Goal: Task Accomplishment & Management: Manage account settings

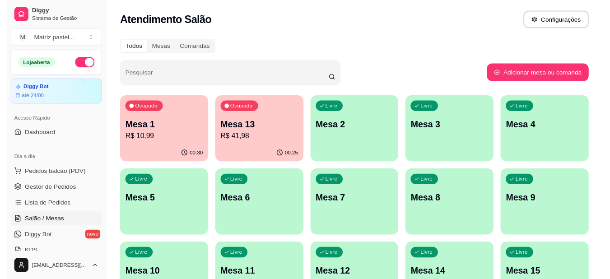
scroll to position [48, 0]
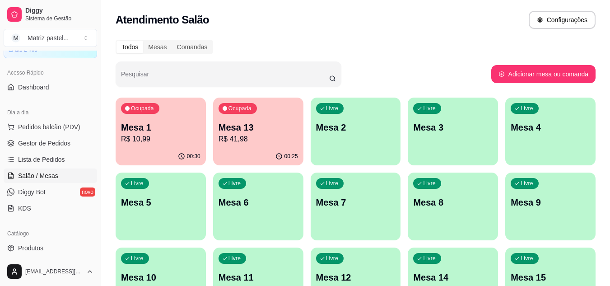
click at [235, 141] on p "R$ 41,98" at bounding box center [259, 139] width 80 height 11
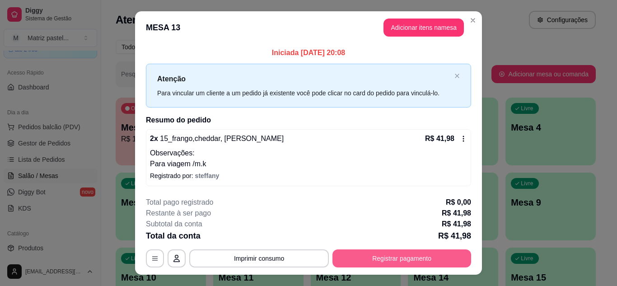
click at [394, 265] on button "Registrar pagamento" at bounding box center [402, 258] width 139 height 18
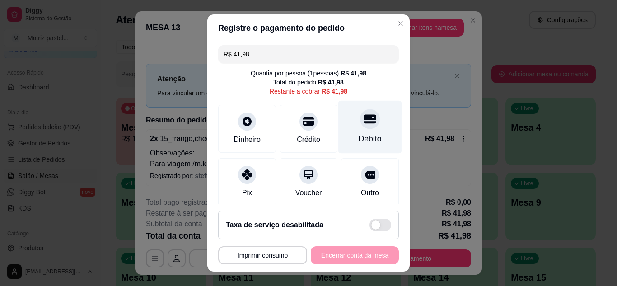
click at [375, 128] on div "Débito" at bounding box center [370, 126] width 64 height 53
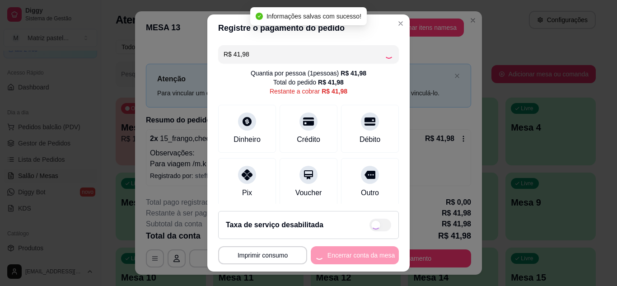
type input "R$ 0,00"
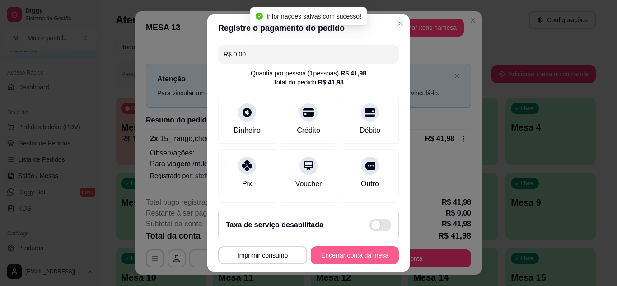
click at [367, 253] on button "Encerrar conta da mesa" at bounding box center [355, 255] width 88 height 18
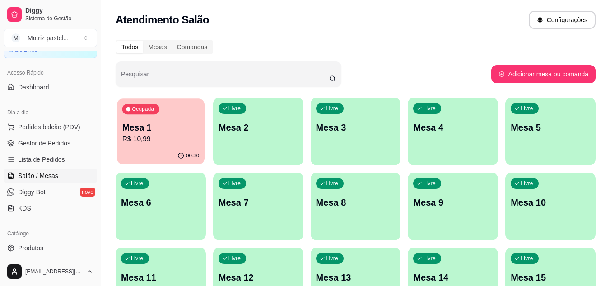
click at [136, 117] on div "Ocupada Mesa 1 R$ 10,99" at bounding box center [161, 123] width 88 height 49
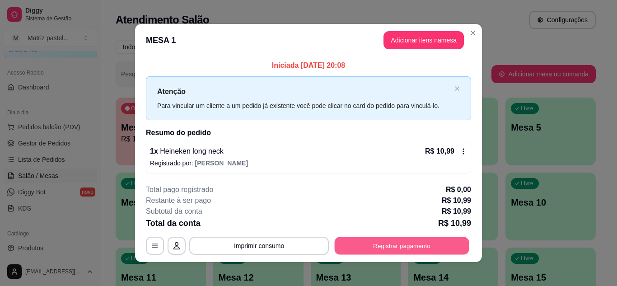
click at [372, 239] on button "Registrar pagamento" at bounding box center [402, 246] width 135 height 18
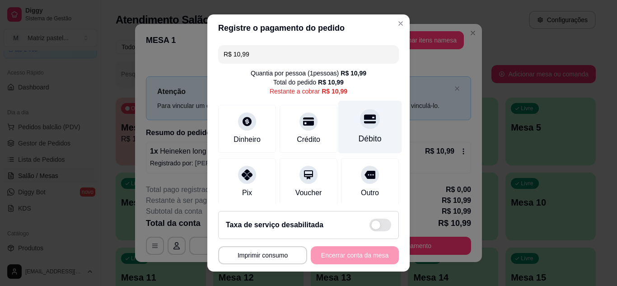
click at [356, 131] on div "Débito" at bounding box center [370, 126] width 64 height 53
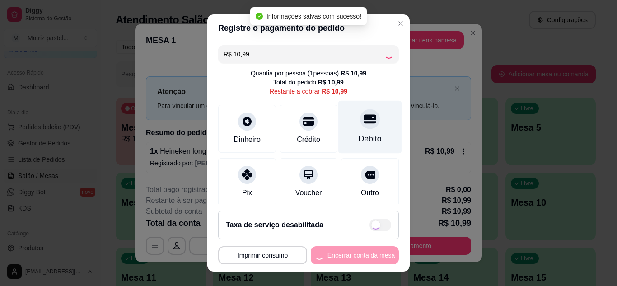
type input "R$ 0,00"
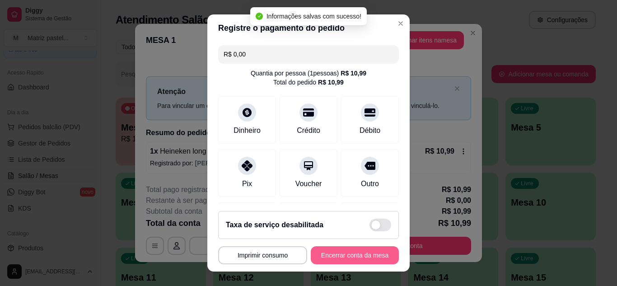
click at [351, 257] on button "Encerrar conta da mesa" at bounding box center [355, 255] width 88 height 18
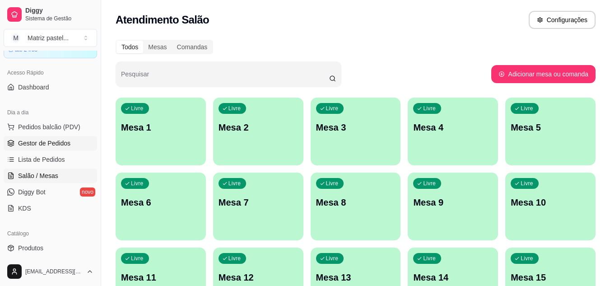
click at [63, 142] on span "Gestor de Pedidos" at bounding box center [44, 143] width 52 height 9
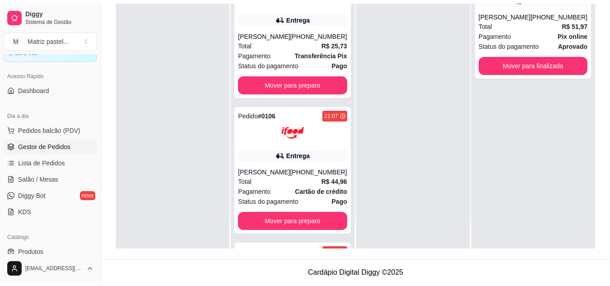
scroll to position [139, 0]
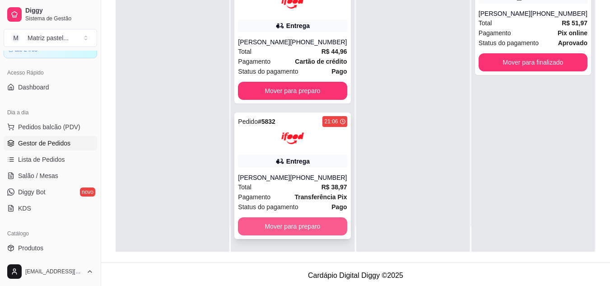
click at [261, 228] on button "Mover para preparo" at bounding box center [292, 226] width 109 height 18
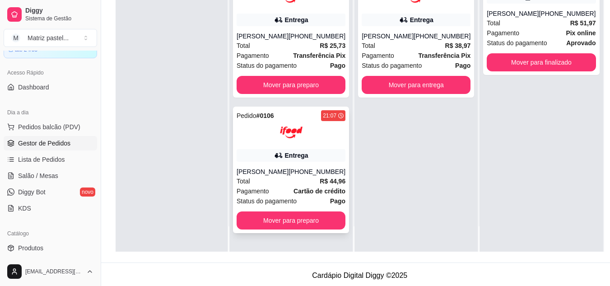
scroll to position [0, 0]
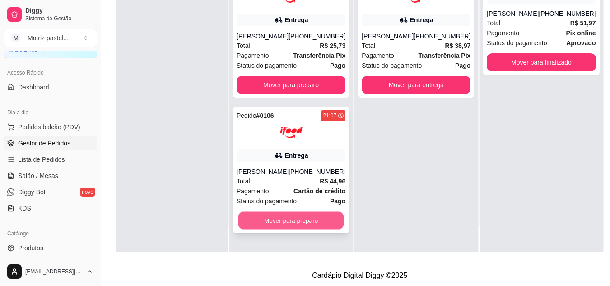
click at [286, 212] on button "Mover para preparo" at bounding box center [292, 221] width 106 height 18
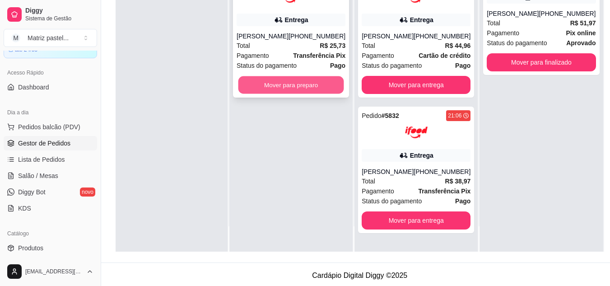
click at [292, 85] on button "Mover para preparo" at bounding box center [292, 85] width 106 height 18
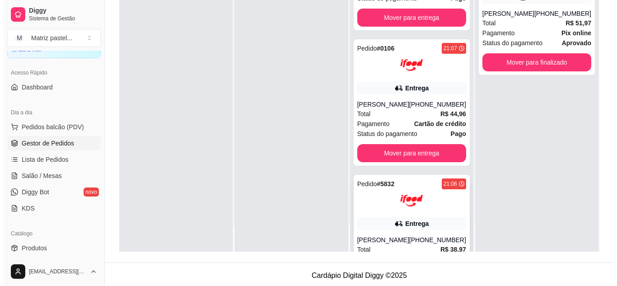
scroll to position [136, 0]
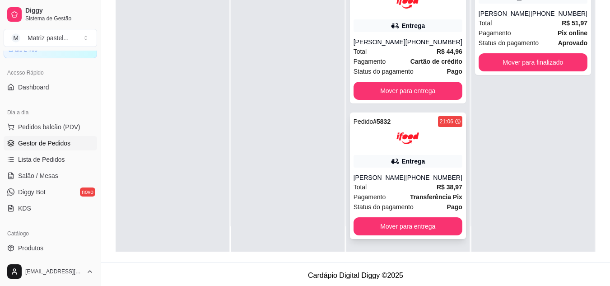
click at [381, 173] on div "[PERSON_NAME]" at bounding box center [380, 177] width 52 height 9
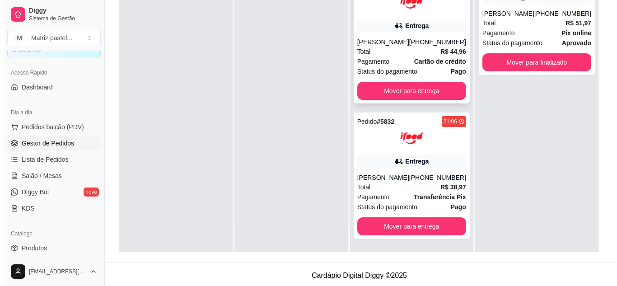
scroll to position [90, 0]
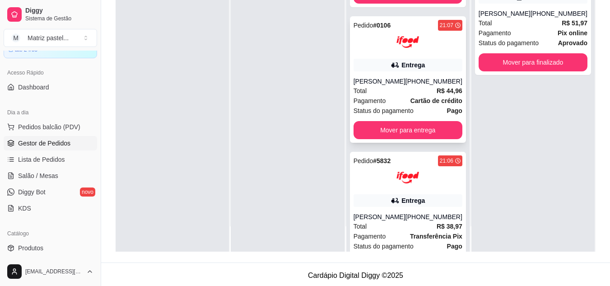
click at [410, 59] on div "Entrega" at bounding box center [408, 65] width 109 height 13
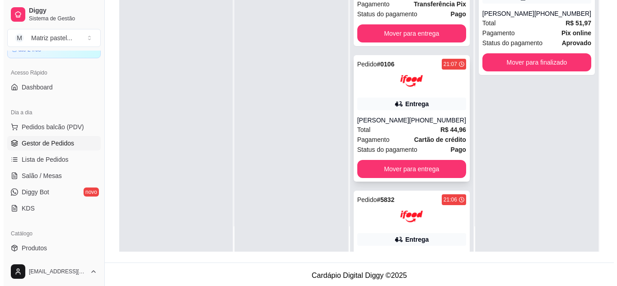
scroll to position [0, 0]
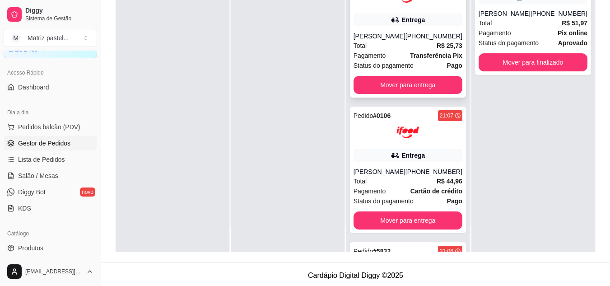
click at [406, 42] on div "Total R$ 25,73" at bounding box center [408, 46] width 109 height 10
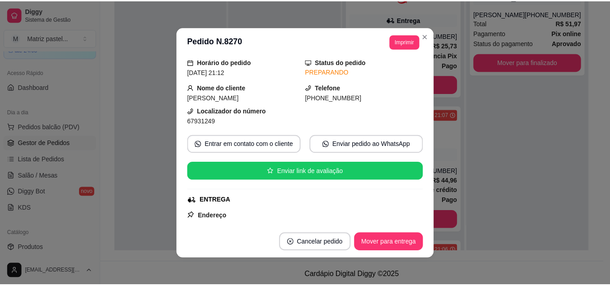
scroll to position [45, 0]
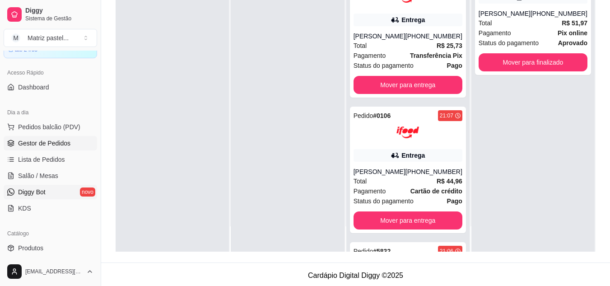
click at [46, 195] on link "Diggy Bot novo" at bounding box center [51, 192] width 94 height 14
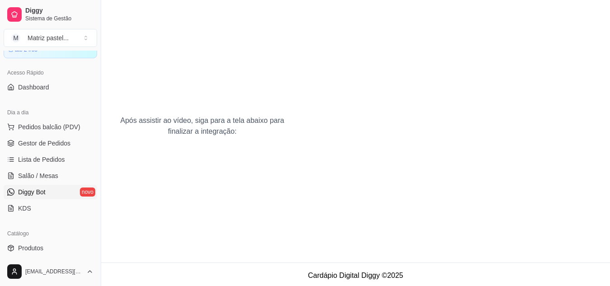
scroll to position [101, 0]
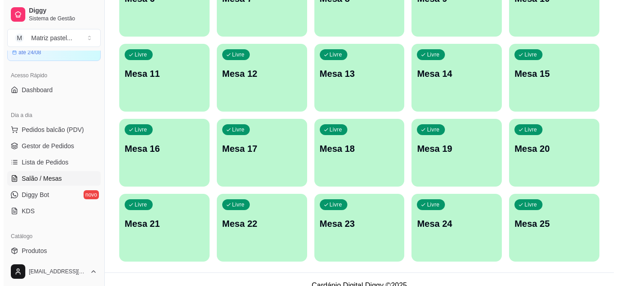
scroll to position [216, 0]
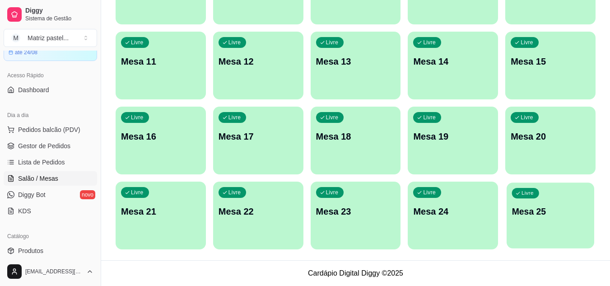
click at [518, 197] on div "Livre" at bounding box center [525, 193] width 27 height 10
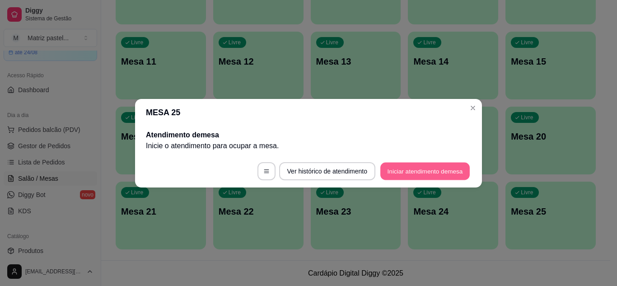
click at [404, 167] on button "Iniciar atendimento de mesa" at bounding box center [424, 171] width 89 height 18
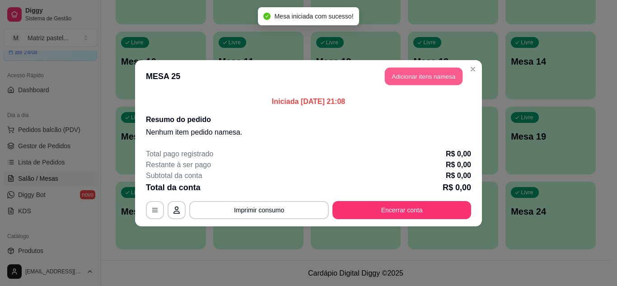
click at [431, 75] on button "Adicionar itens na mesa" at bounding box center [424, 76] width 78 height 18
click at [174, 56] on div at bounding box center [213, 58] width 377 height 18
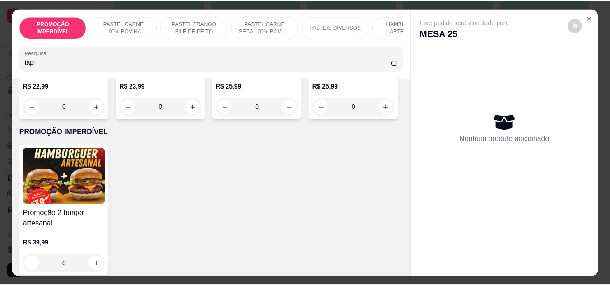
scroll to position [271, 0]
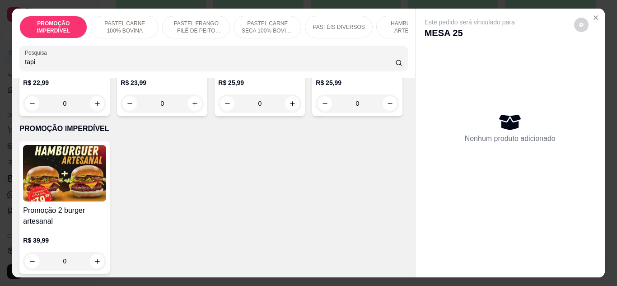
type input "tapi"
click at [316, 113] on div "0" at bounding box center [357, 103] width 83 height 18
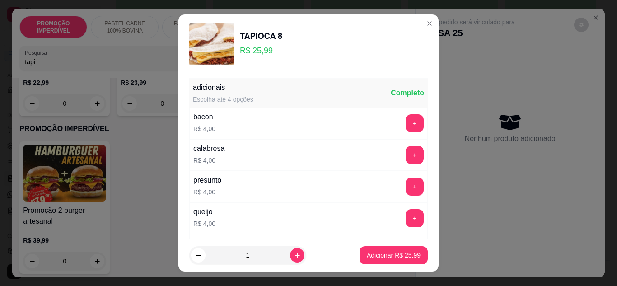
click at [370, 267] on footer "1 Adicionar R$ 25,99" at bounding box center [308, 255] width 260 height 33
click at [371, 260] on button "Adicionar R$ 25,99" at bounding box center [394, 255] width 68 height 18
type input "1"
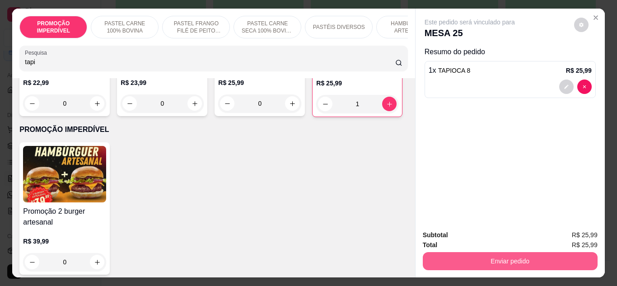
click at [456, 259] on button "Enviar pedido" at bounding box center [510, 261] width 175 height 18
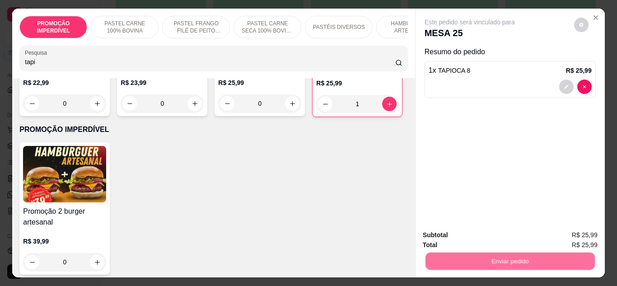
click at [453, 241] on button "Não registrar e enviar pedido" at bounding box center [480, 235] width 91 height 17
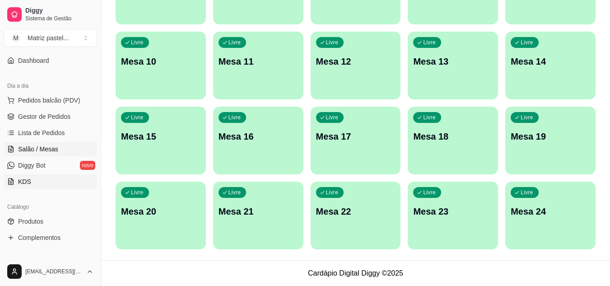
scroll to position [90, 0]
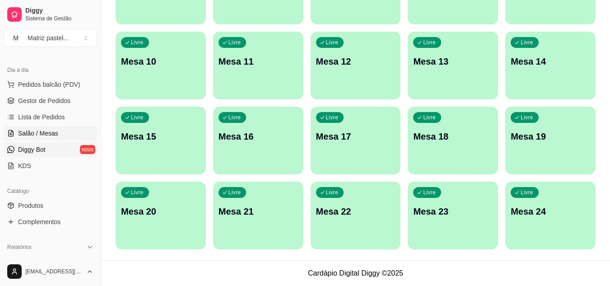
click at [60, 152] on link "Diggy Bot novo" at bounding box center [51, 149] width 94 height 14
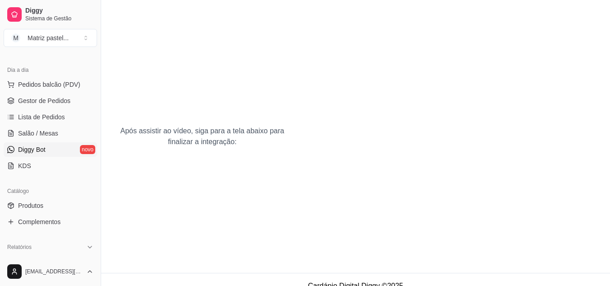
scroll to position [101, 0]
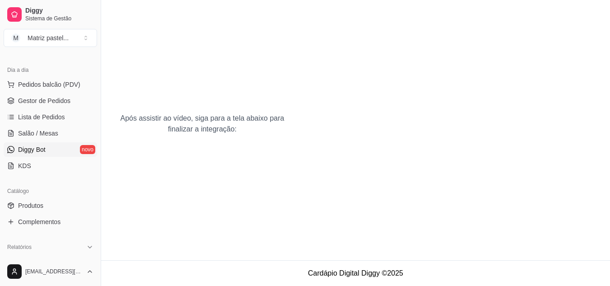
click at [31, 108] on ul "Pedidos balcão (PDV) Gestor de Pedidos Lista de Pedidos Salão / Mesas Diggy Bot…" at bounding box center [51, 125] width 94 height 96
click at [32, 103] on span "Gestor de Pedidos" at bounding box center [44, 100] width 52 height 9
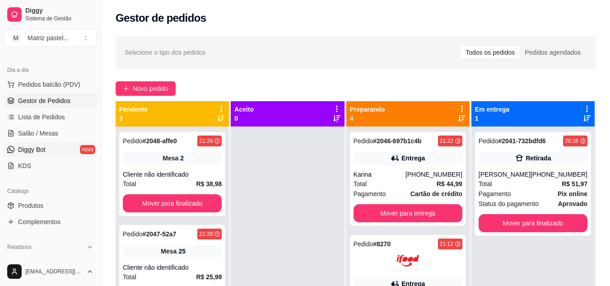
click at [30, 147] on span "Diggy Bot" at bounding box center [32, 149] width 28 height 9
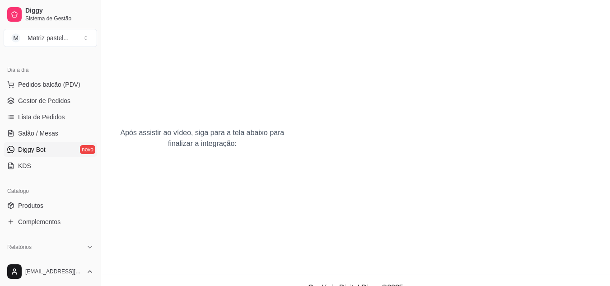
scroll to position [101, 0]
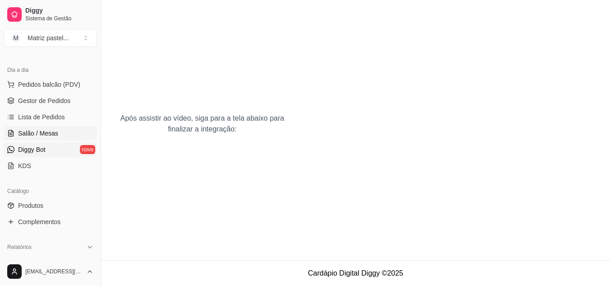
click at [19, 136] on span "Salão / Mesas" at bounding box center [38, 133] width 40 height 9
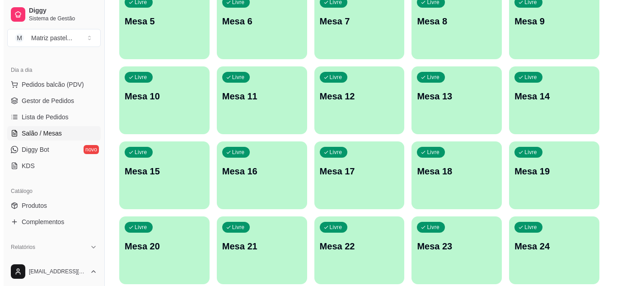
scroll to position [216, 0]
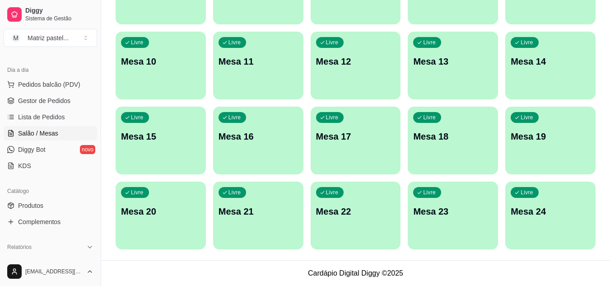
click at [536, 190] on div "Livre" at bounding box center [525, 192] width 28 height 11
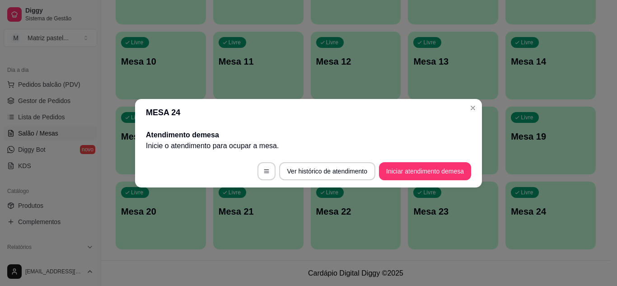
click at [416, 164] on button "Iniciar atendimento de mesa" at bounding box center [425, 171] width 92 height 18
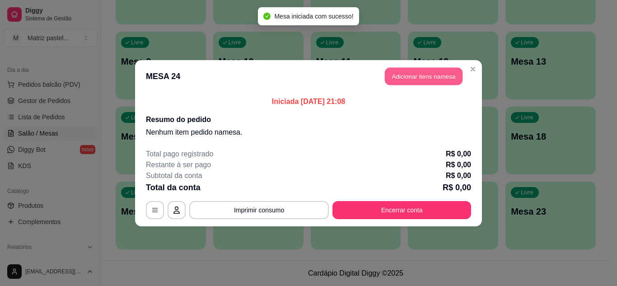
click at [404, 68] on button "Adicionar itens na mesa" at bounding box center [424, 76] width 78 height 18
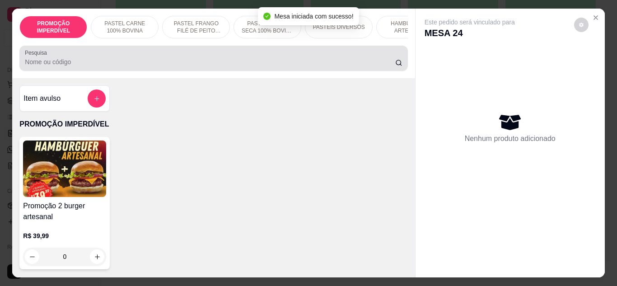
click at [207, 71] on div "Pesquisa" at bounding box center [213, 58] width 388 height 25
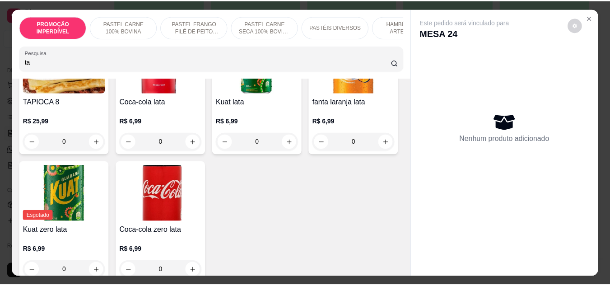
scroll to position [316, 0]
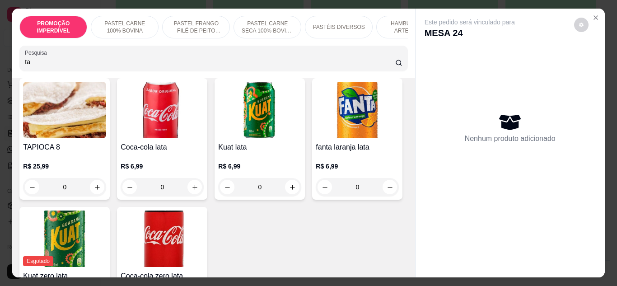
type input "ta"
click at [106, 189] on div "0" at bounding box center [64, 187] width 83 height 18
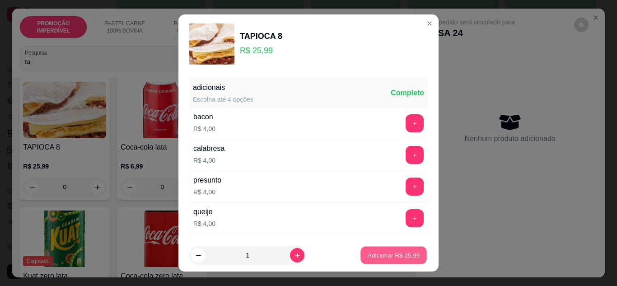
click at [377, 255] on p "Adicionar R$ 25,99" at bounding box center [394, 255] width 52 height 9
type input "1"
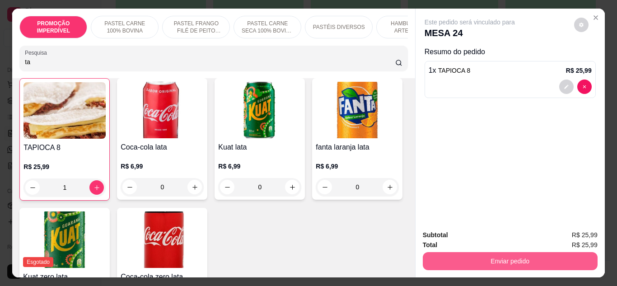
click at [456, 253] on button "Enviar pedido" at bounding box center [510, 261] width 175 height 18
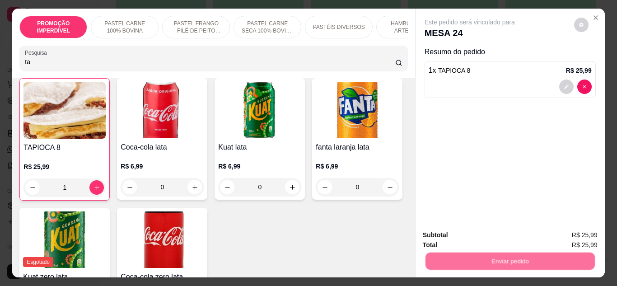
click at [456, 237] on button "Não registrar e enviar pedido" at bounding box center [480, 235] width 94 height 17
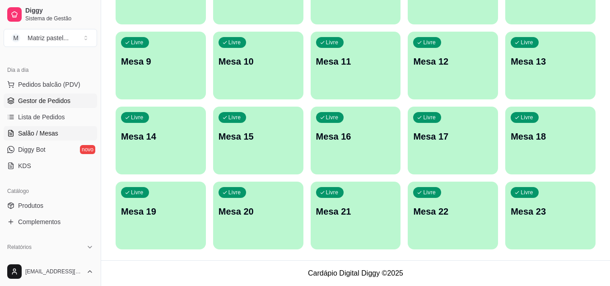
click at [47, 99] on span "Gestor de Pedidos" at bounding box center [44, 100] width 52 height 9
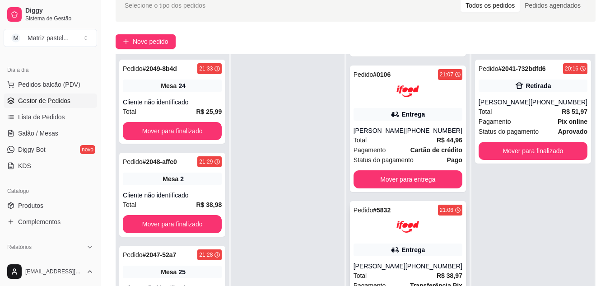
scroll to position [90, 0]
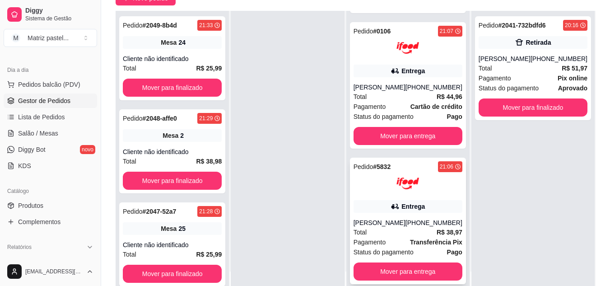
click at [394, 185] on div at bounding box center [408, 183] width 109 height 23
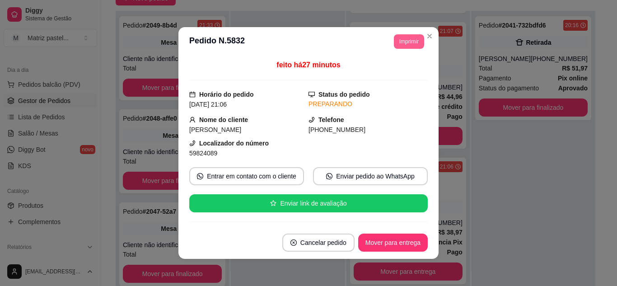
click at [409, 47] on button "Imprimir" at bounding box center [409, 41] width 30 height 14
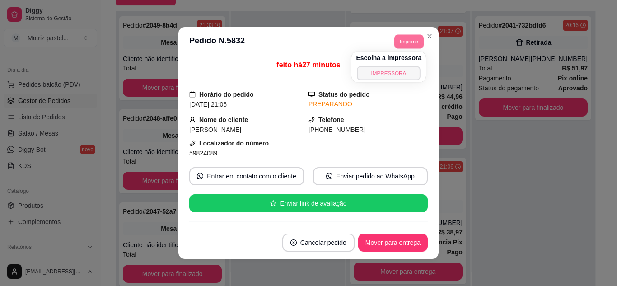
click at [407, 77] on button "IMPRESSORA" at bounding box center [388, 73] width 63 height 14
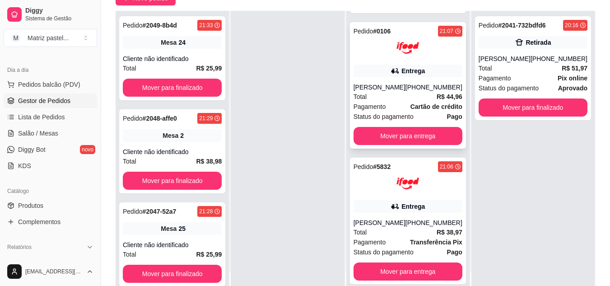
click at [422, 47] on div at bounding box center [408, 48] width 109 height 23
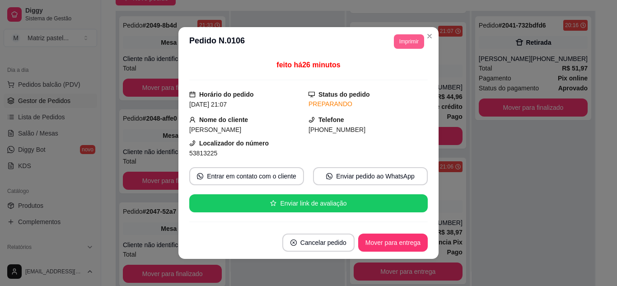
click at [410, 42] on button "Imprimir" at bounding box center [409, 41] width 30 height 14
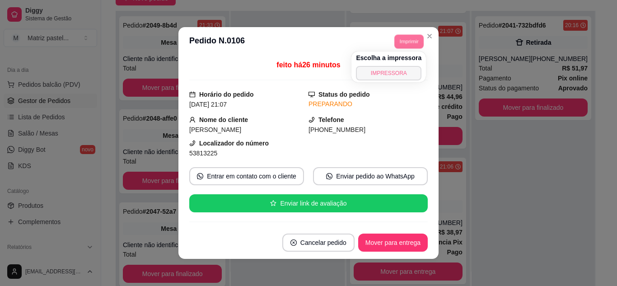
click at [401, 75] on button "IMPRESSORA" at bounding box center [389, 73] width 66 height 14
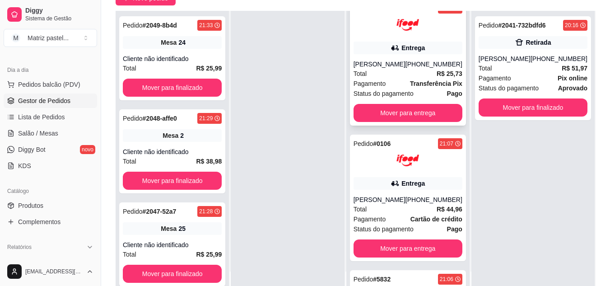
scroll to position [106, 0]
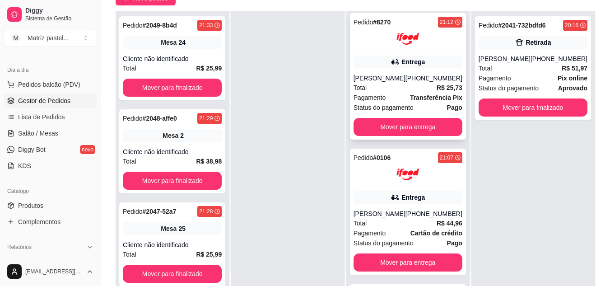
click at [414, 89] on div "Total R$ 25,73" at bounding box center [408, 88] width 109 height 10
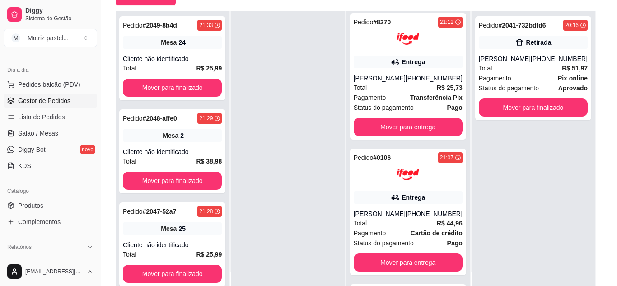
click at [402, 46] on button "Imprimir" at bounding box center [409, 41] width 30 height 14
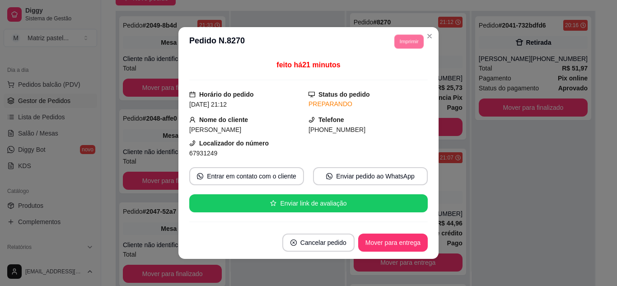
click at [399, 67] on button "IMPRESSORA" at bounding box center [396, 69] width 52 height 12
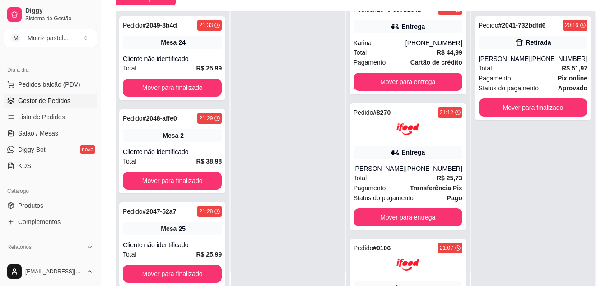
scroll to position [0, 0]
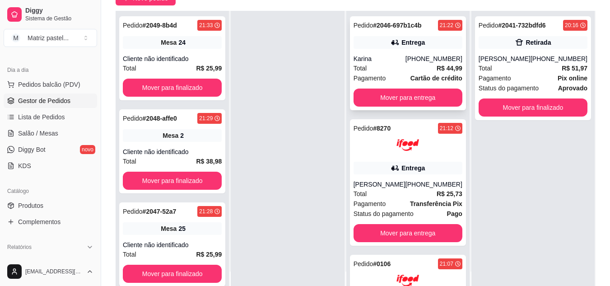
click at [410, 57] on div "[PHONE_NUMBER]" at bounding box center [434, 58] width 57 height 9
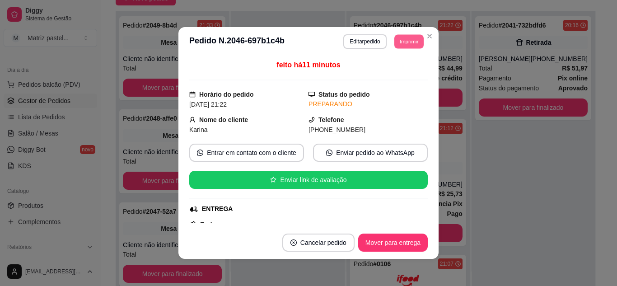
click at [404, 45] on button "Imprimir" at bounding box center [408, 41] width 29 height 14
click at [401, 68] on button "IMPRESSORA" at bounding box center [389, 73] width 66 height 14
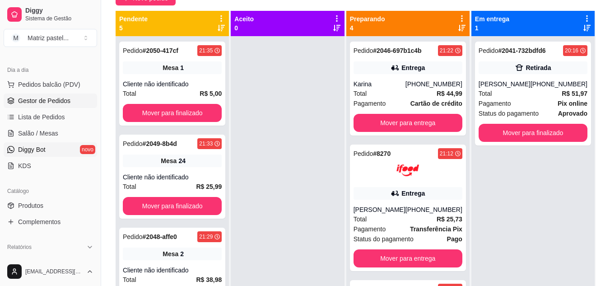
click at [51, 152] on link "Diggy Bot novo" at bounding box center [51, 149] width 94 height 14
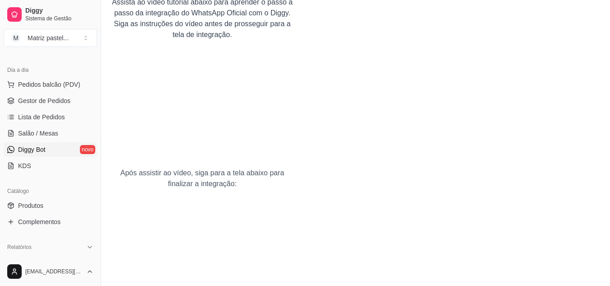
scroll to position [101, 0]
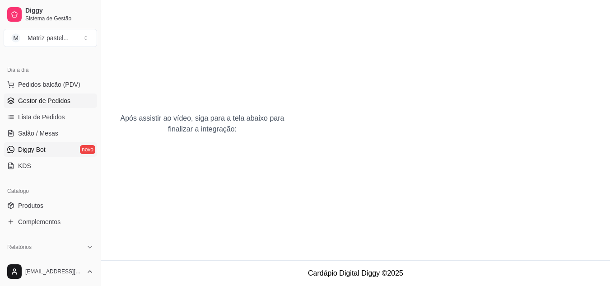
click at [28, 106] on link "Gestor de Pedidos" at bounding box center [51, 101] width 94 height 14
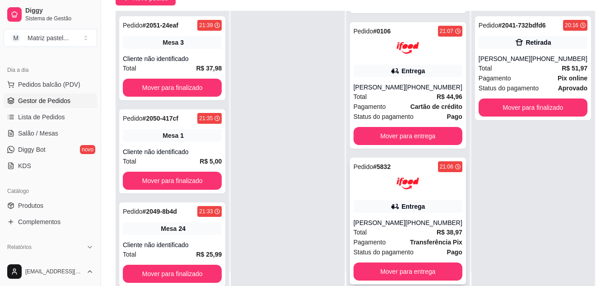
scroll to position [242, 0]
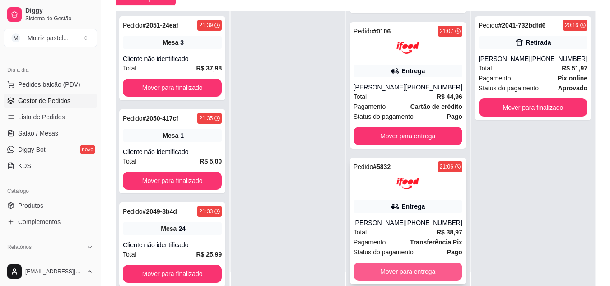
click at [404, 268] on button "Mover para entrega" at bounding box center [408, 272] width 109 height 18
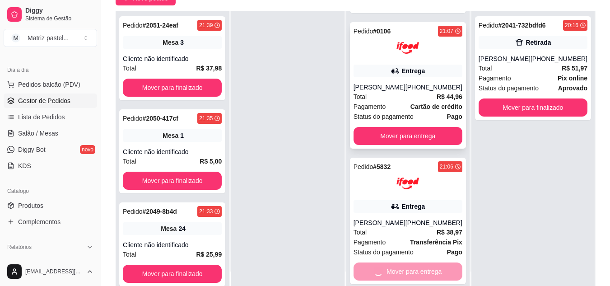
scroll to position [97, 0]
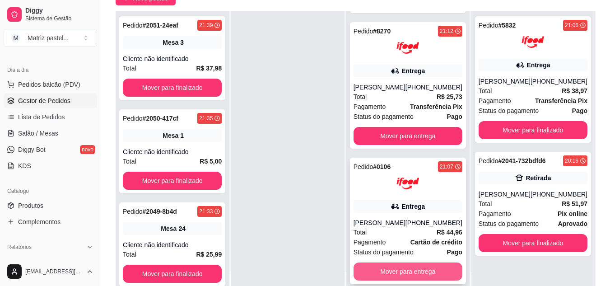
click at [387, 275] on button "Mover para entrega" at bounding box center [408, 272] width 109 height 18
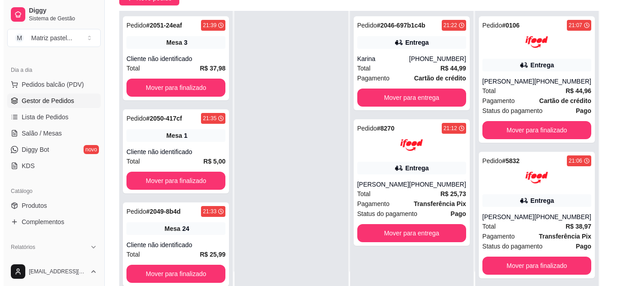
scroll to position [0, 0]
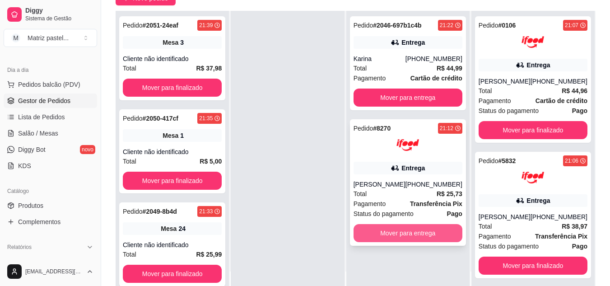
drag, startPoint x: 401, startPoint y: 231, endPoint x: 402, endPoint y: 235, distance: 4.6
click at [402, 235] on div "Pedido # 8270 21:12 Entrega Marivaldo Junior [PHONE_NUMBER] Total R$ 25,73 Paga…" at bounding box center [408, 182] width 116 height 127
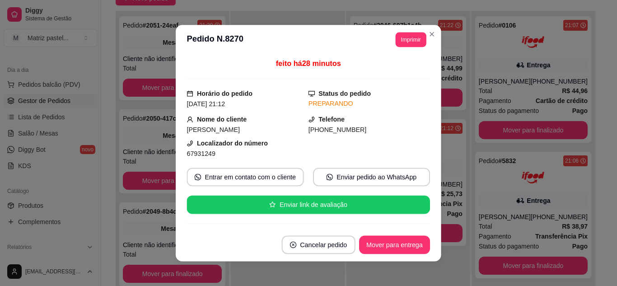
drag, startPoint x: 402, startPoint y: 235, endPoint x: 402, endPoint y: 230, distance: 5.4
click at [402, 230] on footer "Cancelar pedido Mover para entrega" at bounding box center [309, 244] width 266 height 33
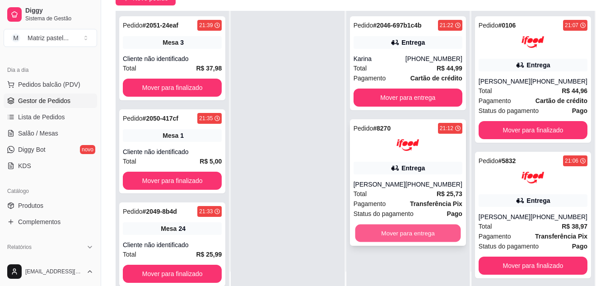
click at [412, 234] on button "Mover para entrega" at bounding box center [408, 234] width 106 height 18
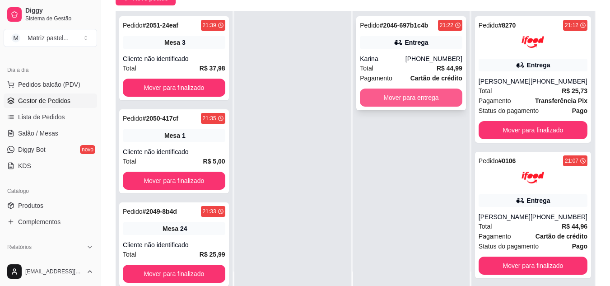
click at [402, 93] on button "Mover para entrega" at bounding box center [411, 98] width 103 height 18
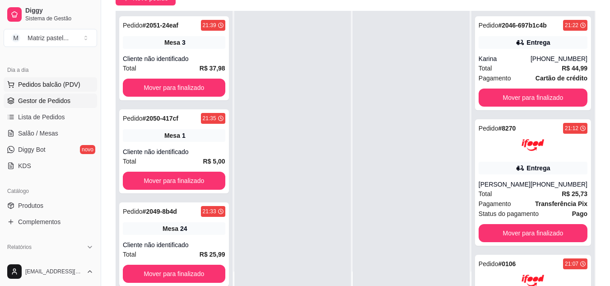
click at [50, 86] on span "Pedidos balcão (PDV)" at bounding box center [49, 84] width 62 height 9
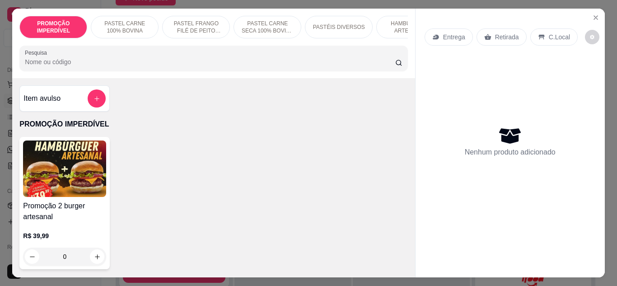
click at [456, 28] on div "Entrega" at bounding box center [449, 36] width 48 height 17
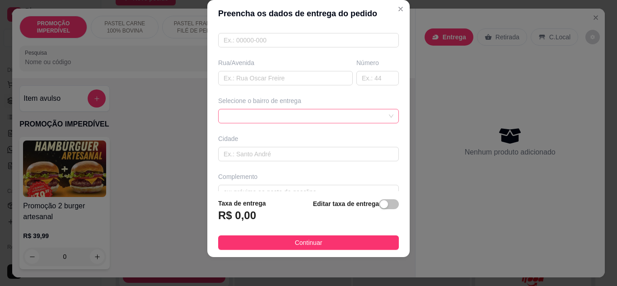
scroll to position [136, 0]
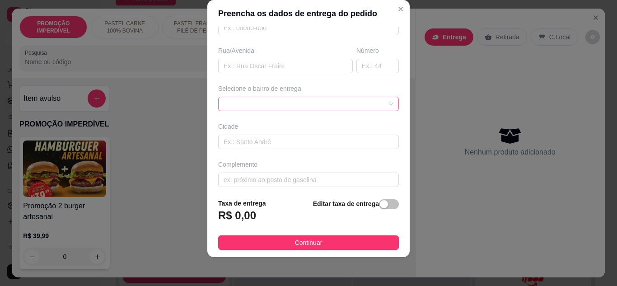
click at [293, 111] on div at bounding box center [308, 104] width 181 height 14
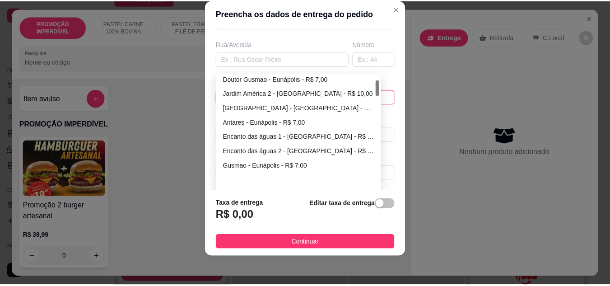
scroll to position [0, 0]
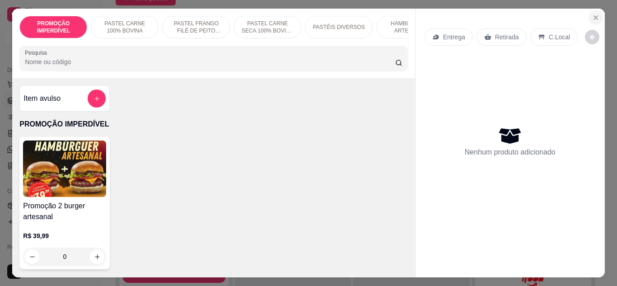
click at [594, 17] on icon "Close" at bounding box center [595, 17] width 7 height 7
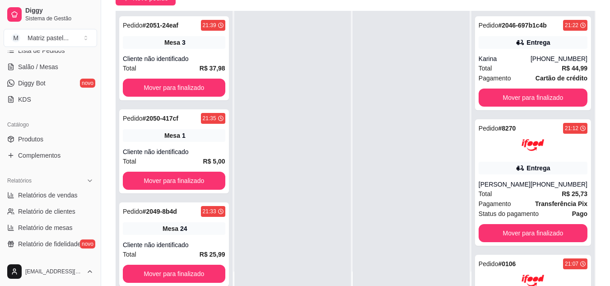
scroll to position [138, 0]
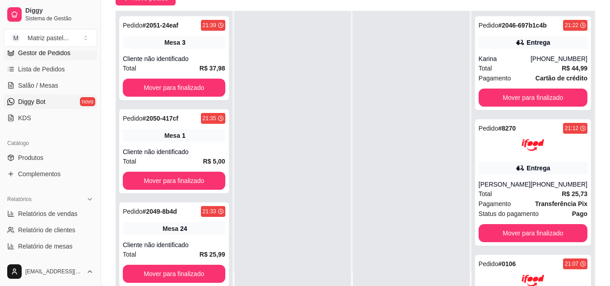
click at [55, 103] on link "Diggy Bot novo" at bounding box center [51, 101] width 94 height 14
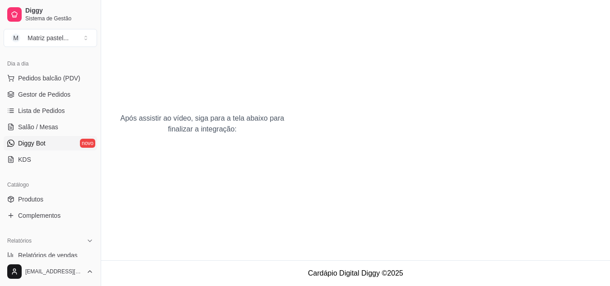
scroll to position [93, 0]
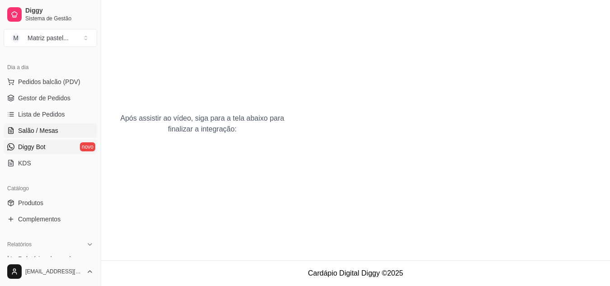
click at [32, 130] on span "Salão / Mesas" at bounding box center [38, 130] width 40 height 9
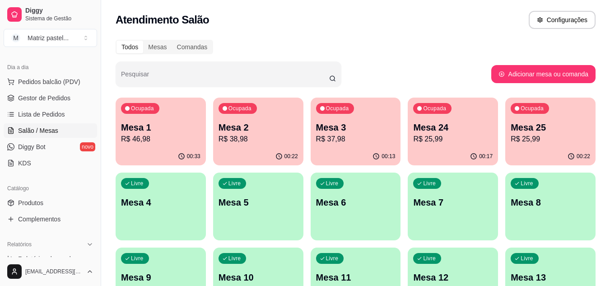
click at [178, 138] on p "R$ 46,98" at bounding box center [161, 139] width 80 height 11
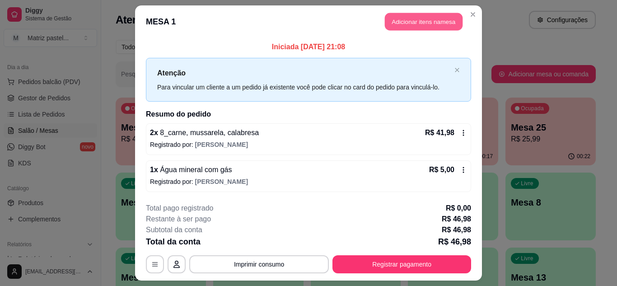
click at [438, 21] on button "Adicionar itens na mesa" at bounding box center [424, 22] width 78 height 18
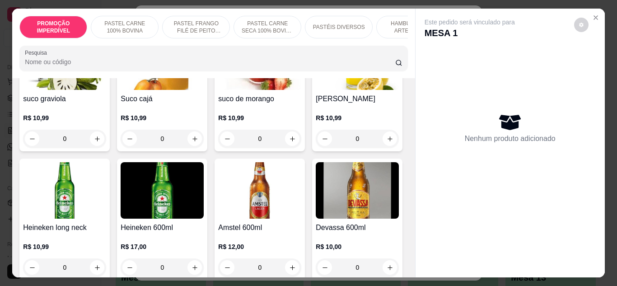
scroll to position [3570, 0]
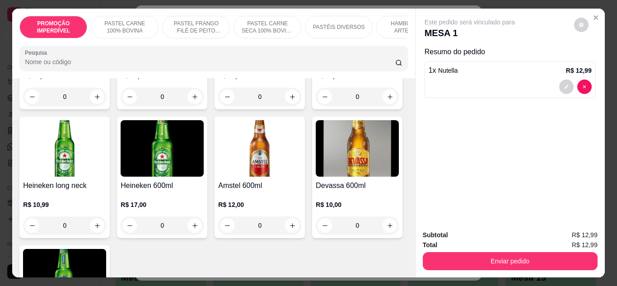
type input "2"
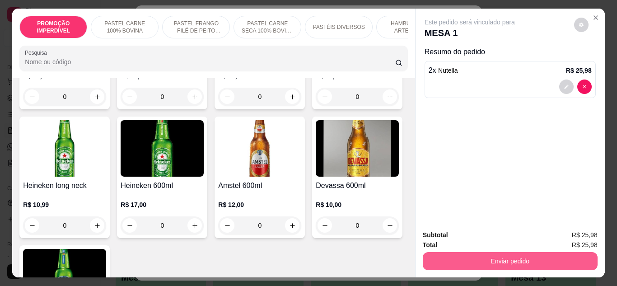
click at [535, 261] on button "Enviar pedido" at bounding box center [510, 261] width 175 height 18
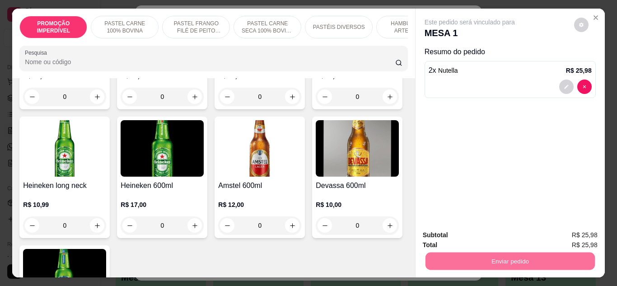
click at [476, 235] on button "Não registrar e enviar pedido" at bounding box center [480, 235] width 91 height 17
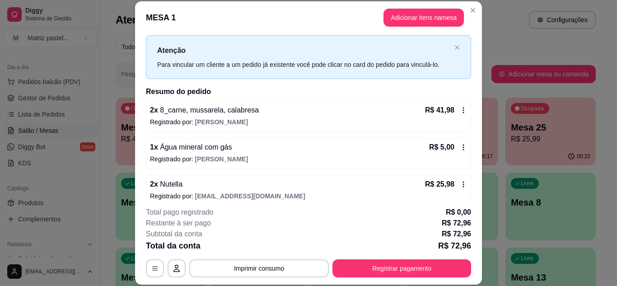
scroll to position [29, 0]
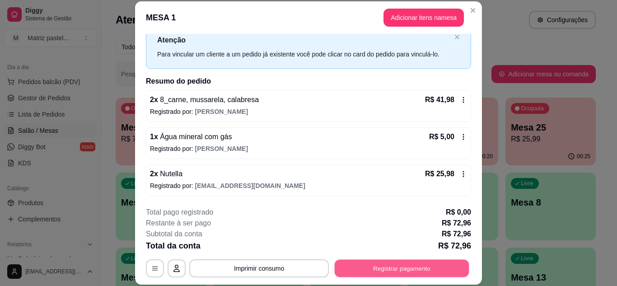
click at [398, 268] on button "Registrar pagamento" at bounding box center [402, 268] width 135 height 18
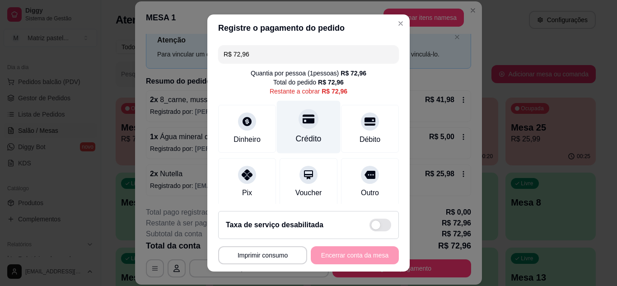
click at [299, 126] on div at bounding box center [309, 119] width 20 height 20
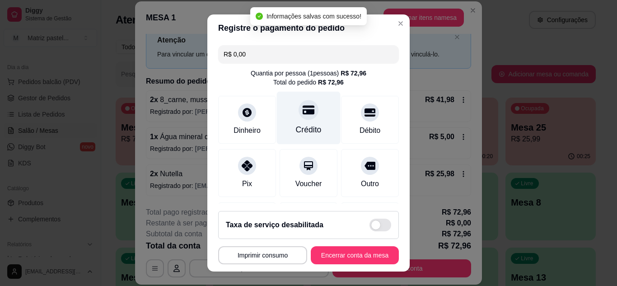
type input "R$ 0,00"
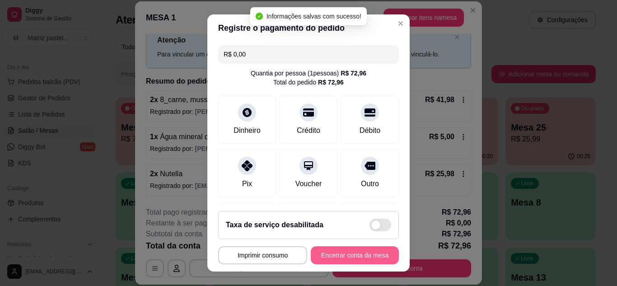
click at [347, 256] on button "Encerrar conta da mesa" at bounding box center [355, 255] width 88 height 18
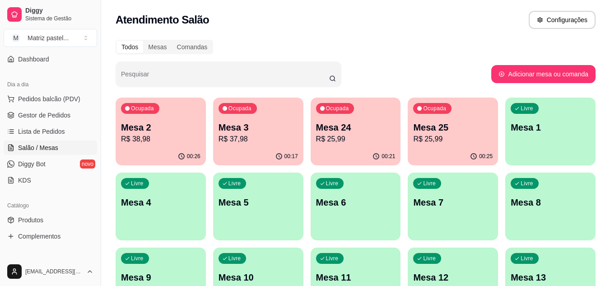
scroll to position [48, 0]
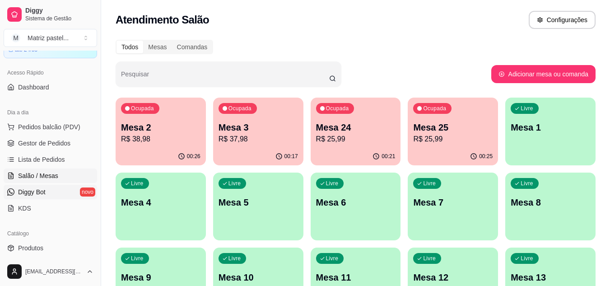
click at [37, 191] on span "Diggy Bot" at bounding box center [32, 192] width 28 height 9
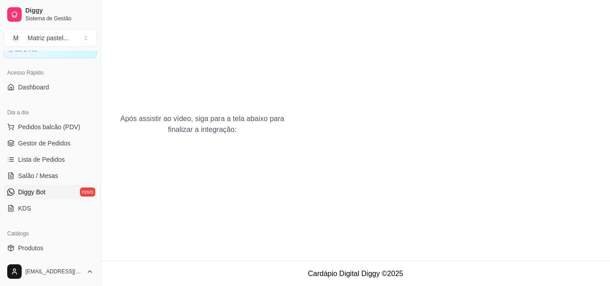
scroll to position [101, 0]
click at [216, 159] on div "Como integrar o WhatsApp Oficial ao Diggy Assista ao vídeo tutorial abaixo para…" at bounding box center [202, 80] width 202 height 362
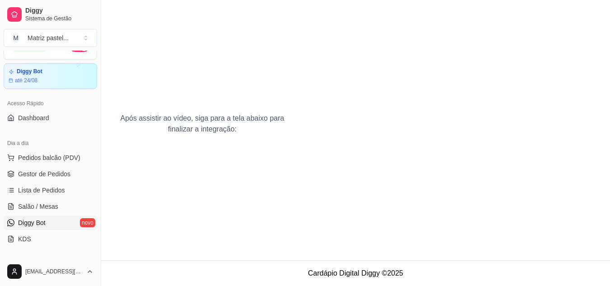
scroll to position [0, 0]
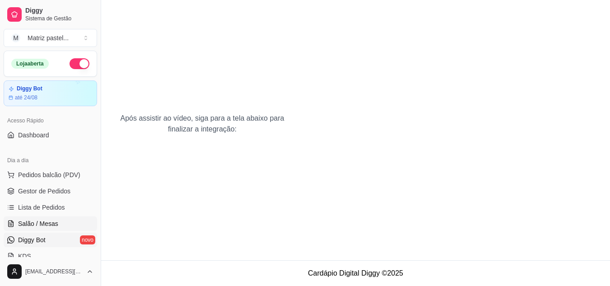
click at [46, 221] on span "Salão / Mesas" at bounding box center [38, 223] width 40 height 9
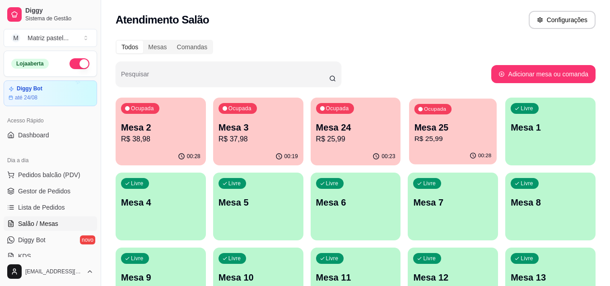
click at [446, 138] on p "R$ 25,99" at bounding box center [453, 139] width 77 height 10
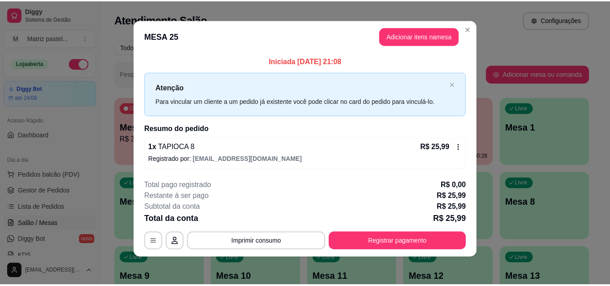
scroll to position [5, 0]
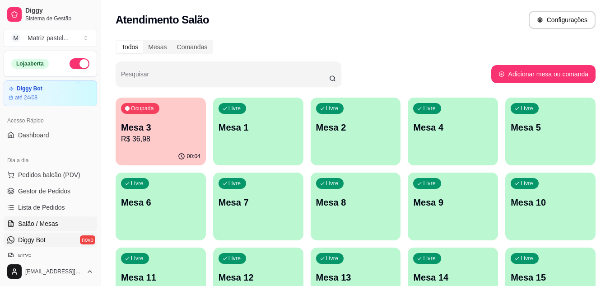
click at [61, 240] on link "Diggy Bot novo" at bounding box center [51, 240] width 94 height 14
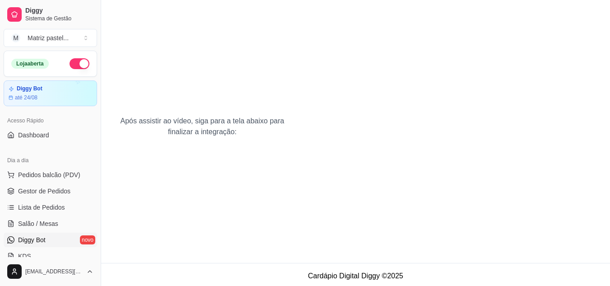
scroll to position [101, 0]
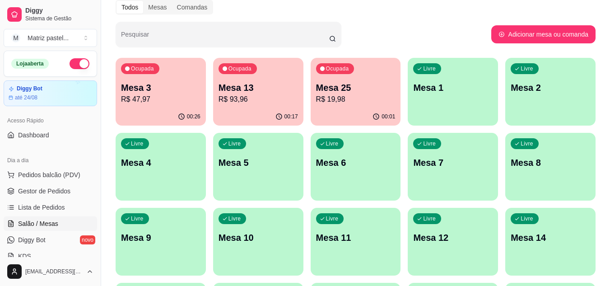
scroll to position [45, 0]
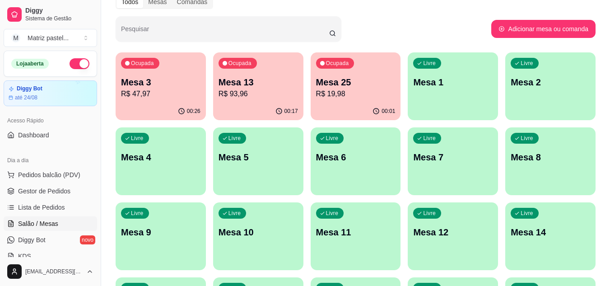
click at [363, 90] on p "R$ 19,98" at bounding box center [356, 94] width 80 height 11
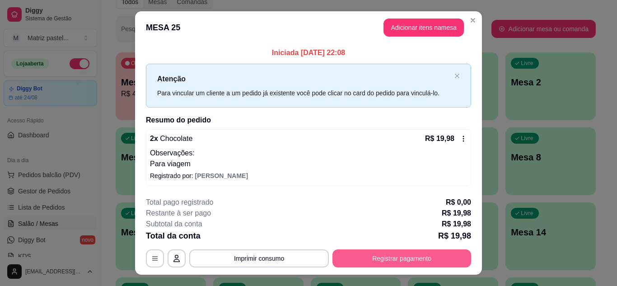
click at [388, 254] on button "Registrar pagamento" at bounding box center [402, 258] width 139 height 18
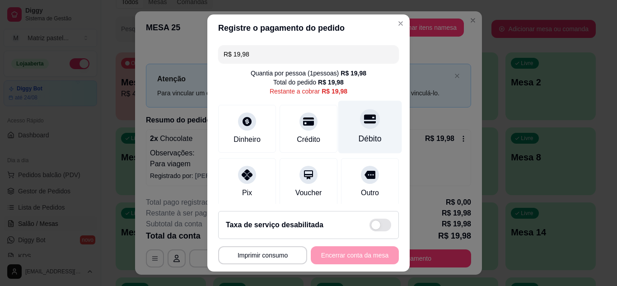
click at [366, 130] on div "Débito" at bounding box center [370, 126] width 64 height 53
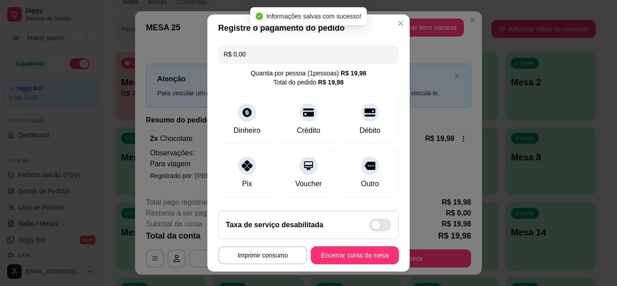
type input "R$ 0,00"
click at [351, 258] on button "Encerrar conta da mesa" at bounding box center [354, 256] width 85 height 18
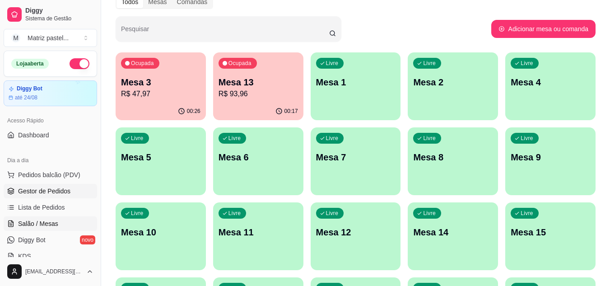
click at [18, 195] on link "Gestor de Pedidos" at bounding box center [51, 191] width 94 height 14
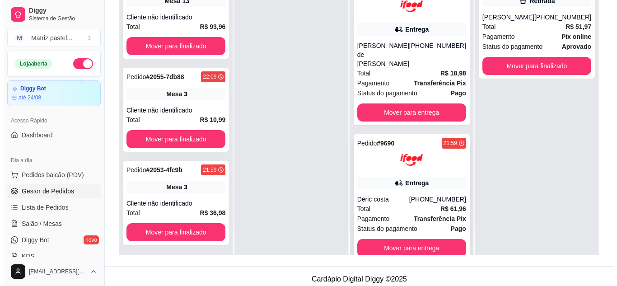
scroll to position [136, 0]
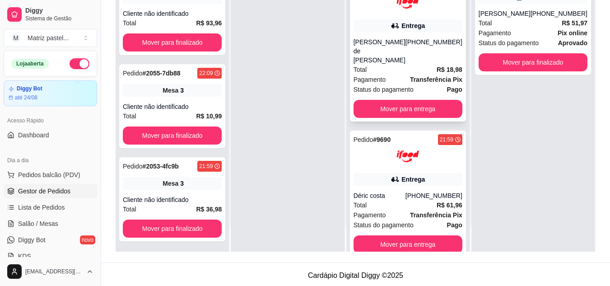
click at [404, 38] on div "Maria da penha Silva de Jesus" at bounding box center [380, 51] width 52 height 27
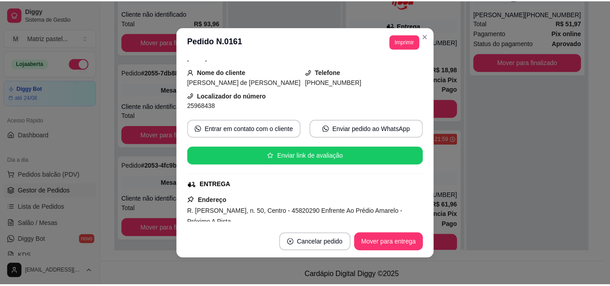
scroll to position [90, 0]
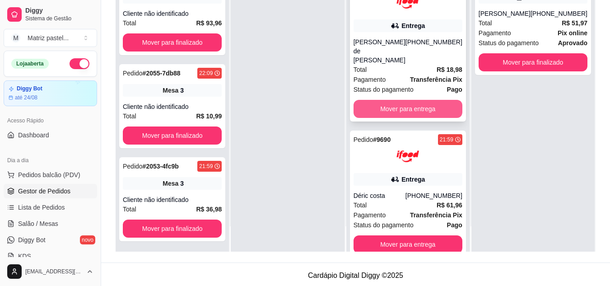
click at [426, 100] on button "Mover para entrega" at bounding box center [408, 109] width 109 height 18
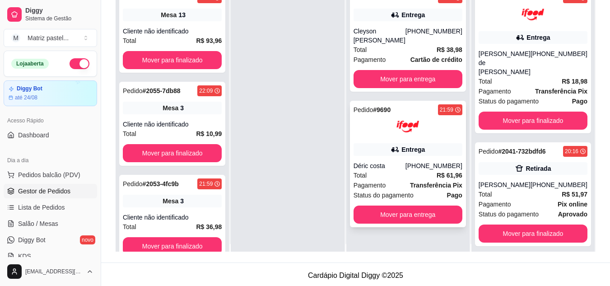
scroll to position [0, 0]
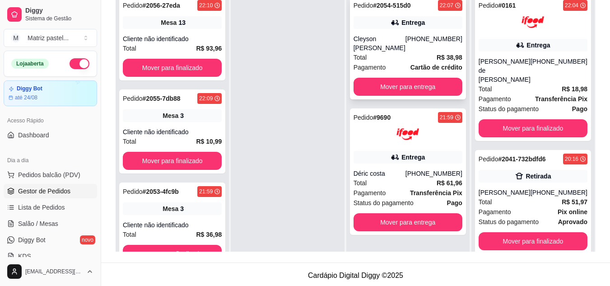
click at [384, 38] on div "Cleyson Roberto" at bounding box center [380, 43] width 52 height 18
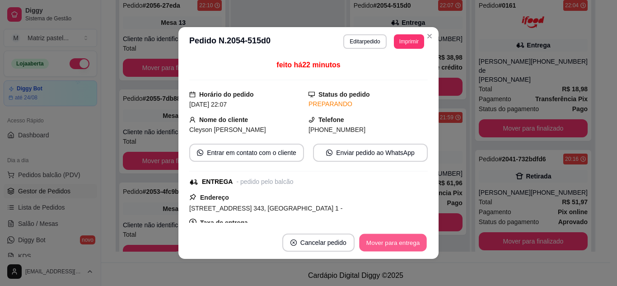
click at [376, 243] on button "Mover para entrega" at bounding box center [393, 243] width 68 height 18
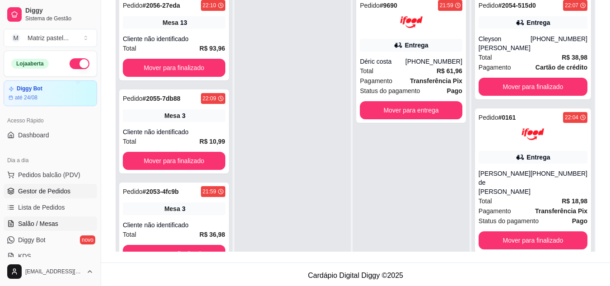
click at [52, 221] on span "Salão / Mesas" at bounding box center [38, 223] width 40 height 9
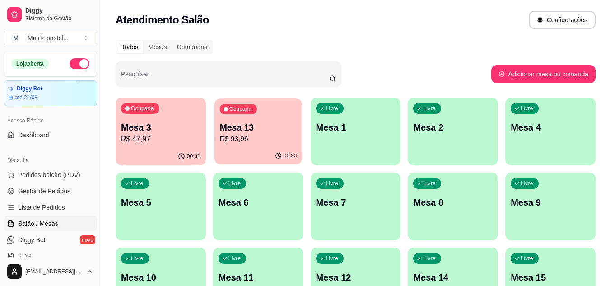
click at [245, 141] on p "R$ 93,96" at bounding box center [258, 139] width 77 height 10
click at [178, 148] on div "00:31" at bounding box center [161, 157] width 90 height 18
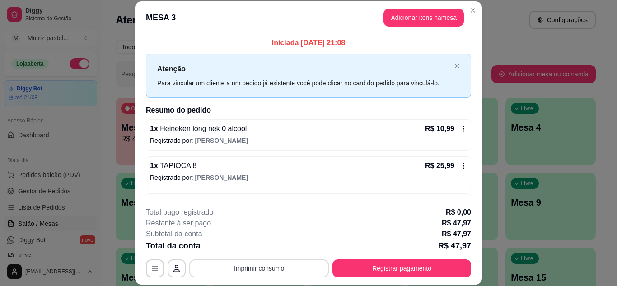
click at [286, 268] on button "Imprimir consumo" at bounding box center [259, 268] width 140 height 18
click at [280, 244] on button "IMPRESSORA" at bounding box center [258, 247] width 63 height 14
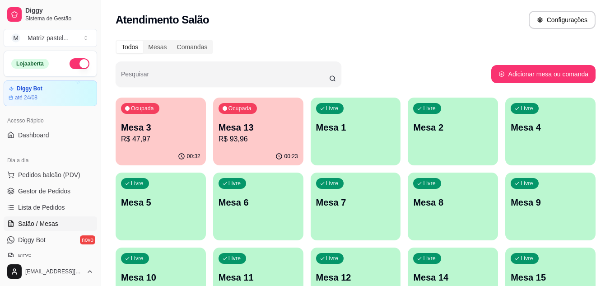
click at [179, 138] on p "R$ 47,97" at bounding box center [161, 139] width 80 height 11
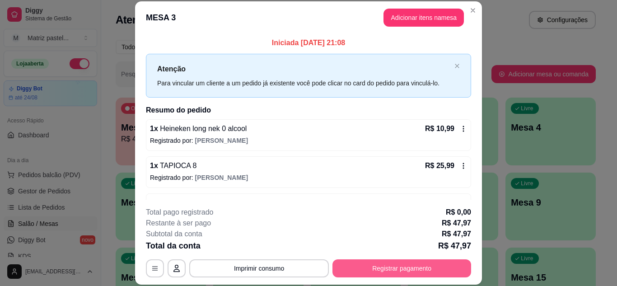
click at [371, 263] on button "Registrar pagamento" at bounding box center [402, 268] width 139 height 18
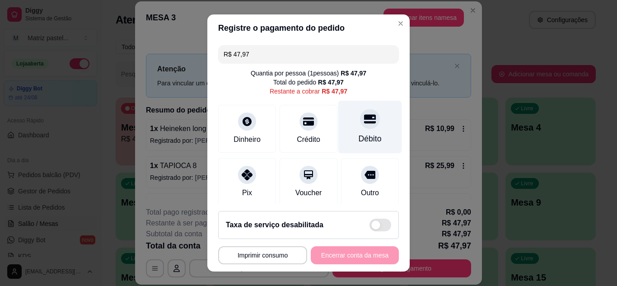
click at [359, 133] on div "Débito" at bounding box center [370, 139] width 23 height 12
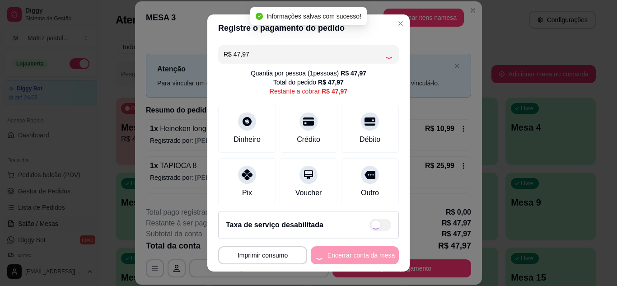
type input "R$ 0,00"
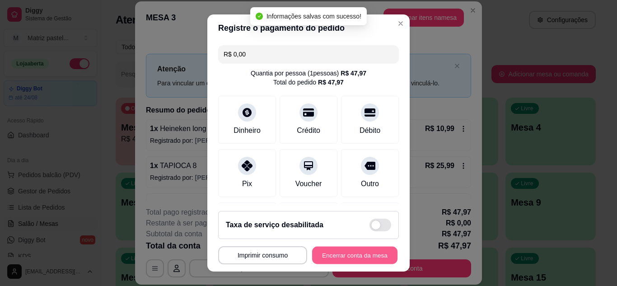
click at [319, 252] on button "Encerrar conta da mesa" at bounding box center [354, 256] width 85 height 18
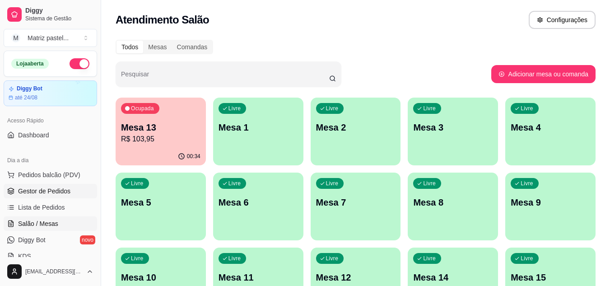
click at [42, 194] on span "Gestor de Pedidos" at bounding box center [44, 191] width 52 height 9
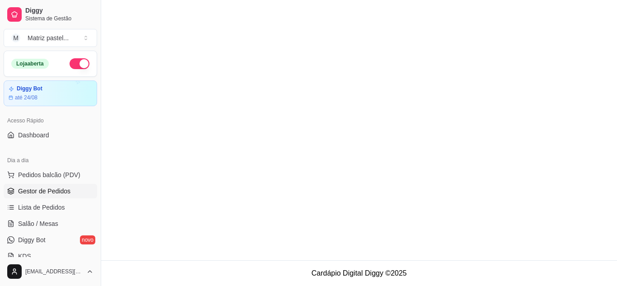
click at [38, 188] on span "Gestor de Pedidos" at bounding box center [44, 191] width 52 height 9
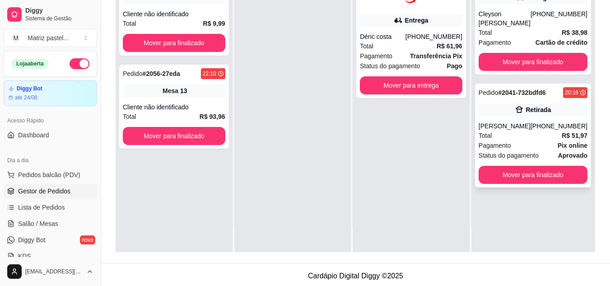
scroll to position [136, 0]
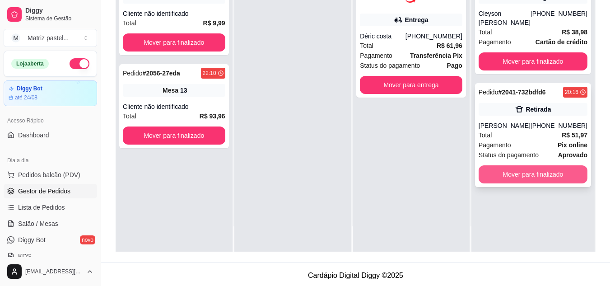
click at [541, 172] on button "Mover para finalizado" at bounding box center [533, 174] width 109 height 18
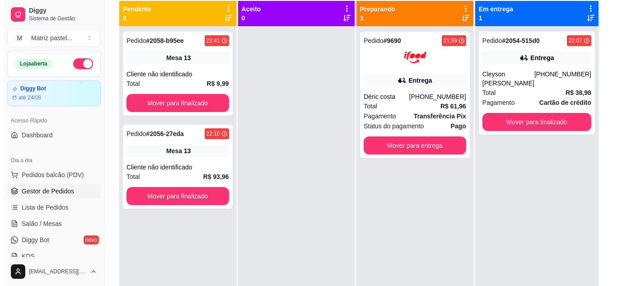
scroll to position [45, 0]
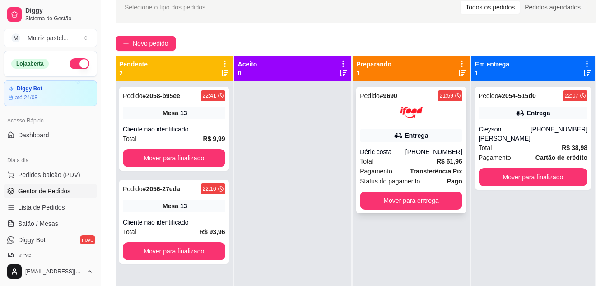
click at [421, 137] on div "Entrega" at bounding box center [416, 135] width 23 height 9
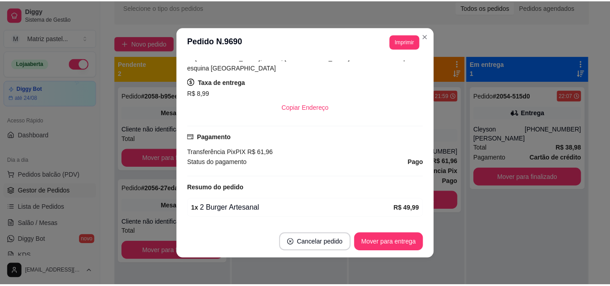
scroll to position [271, 0]
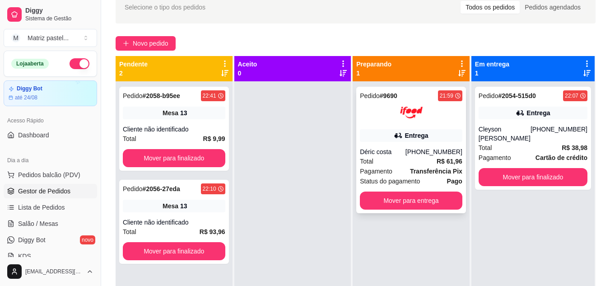
click at [414, 211] on div "Pedido # 9690 21:59 Entrega Déric costa (08) 00711-8080 Total R$ 61,96 Pagament…" at bounding box center [412, 150] width 110 height 127
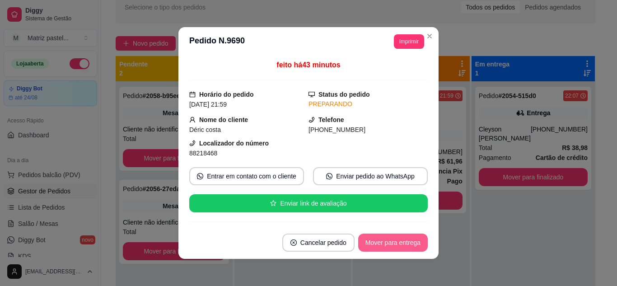
click at [394, 241] on button "Mover para entrega" at bounding box center [393, 243] width 70 height 18
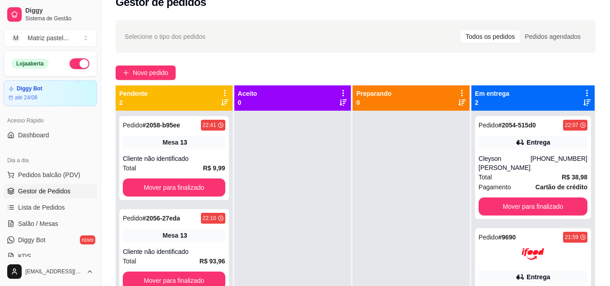
scroll to position [0, 0]
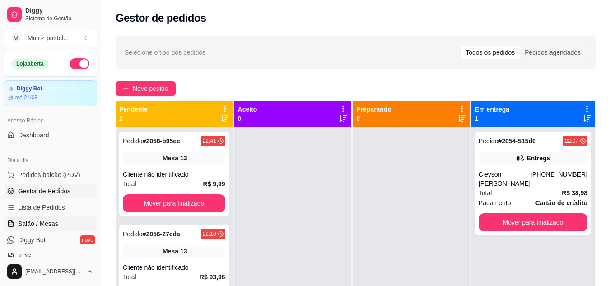
click at [35, 225] on span "Salão / Mesas" at bounding box center [38, 223] width 40 height 9
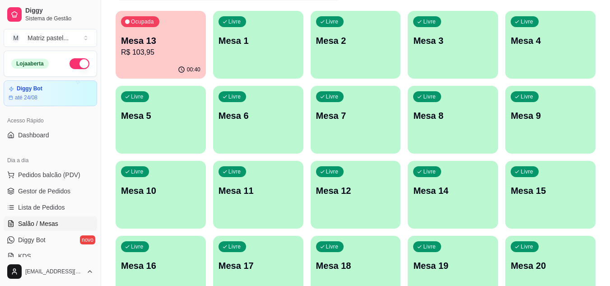
scroll to position [90, 0]
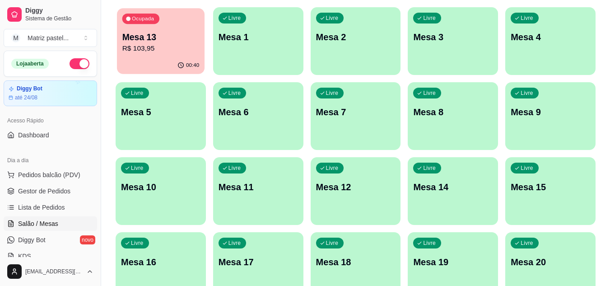
click at [159, 53] on p "R$ 103,95" at bounding box center [160, 48] width 77 height 10
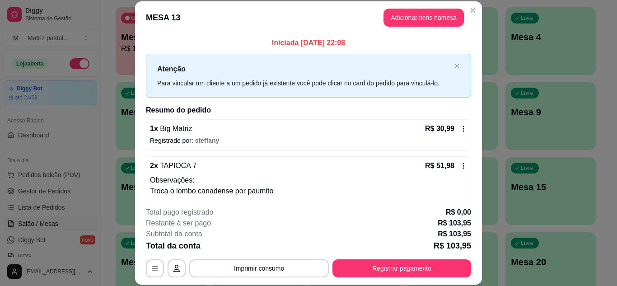
drag, startPoint x: 235, startPoint y: 278, endPoint x: 235, endPoint y: 273, distance: 5.1
click at [235, 278] on footer "**********" at bounding box center [308, 242] width 347 height 85
click at [235, 273] on button "Imprimir consumo" at bounding box center [260, 268] width 136 height 18
click at [240, 250] on button "IMPRESSORA" at bounding box center [259, 247] width 66 height 14
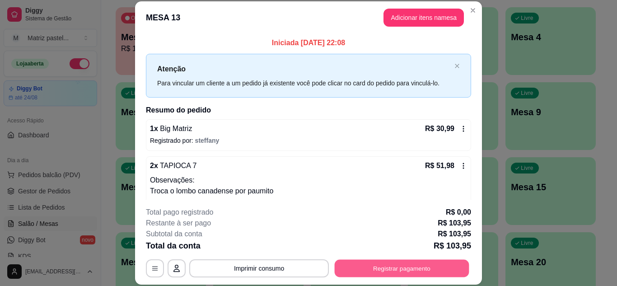
click at [398, 265] on button "Registrar pagamento" at bounding box center [402, 268] width 135 height 18
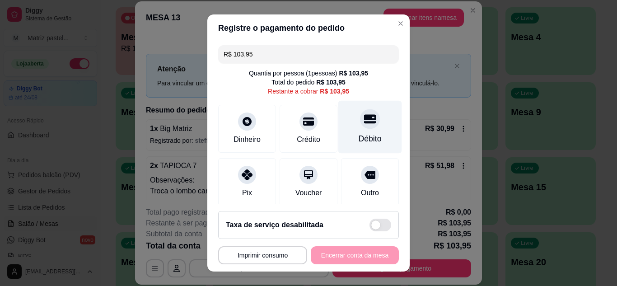
click at [359, 136] on div "Débito" at bounding box center [370, 139] width 23 height 12
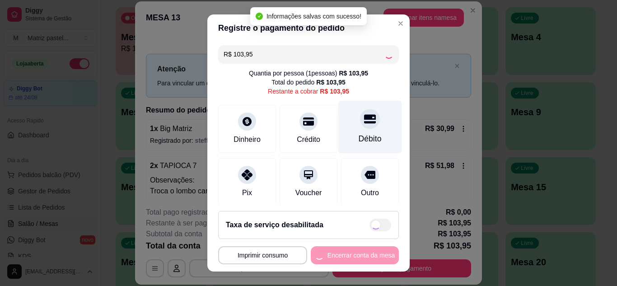
type input "R$ 0,00"
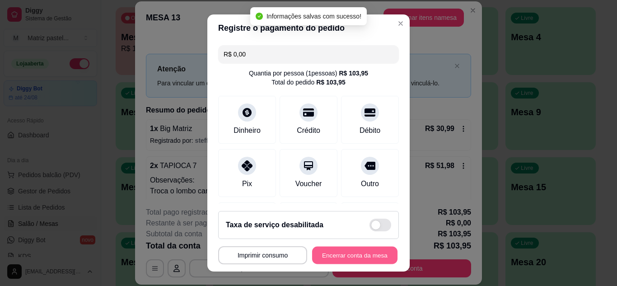
click at [363, 254] on button "Encerrar conta da mesa" at bounding box center [354, 256] width 85 height 18
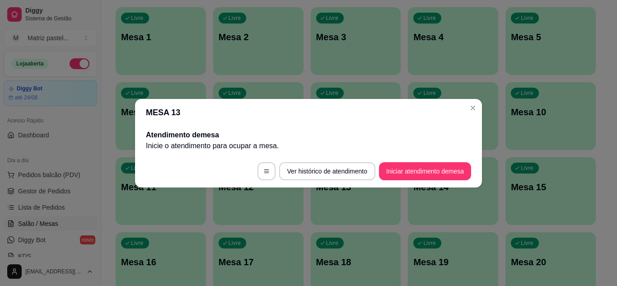
click at [480, 112] on header "MESA 13" at bounding box center [308, 112] width 347 height 27
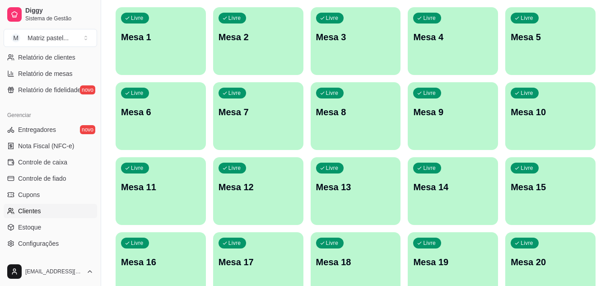
scroll to position [316, 0]
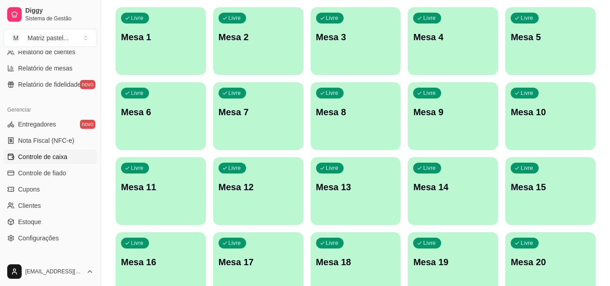
click at [62, 155] on span "Controle de caixa" at bounding box center [42, 156] width 49 height 9
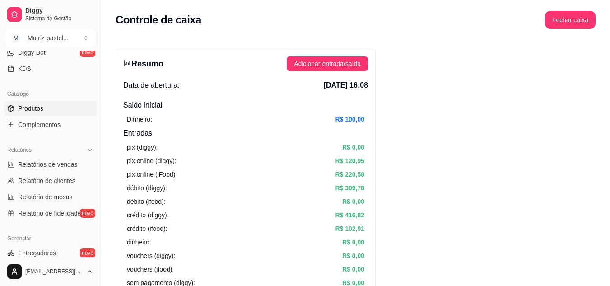
scroll to position [136, 0]
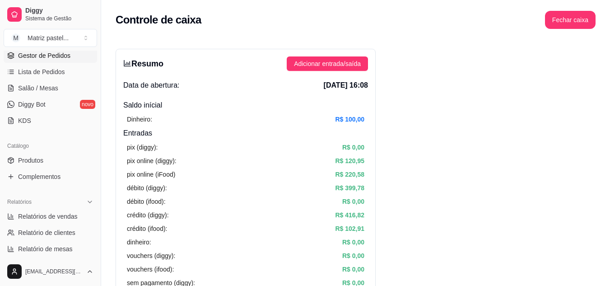
click at [41, 57] on span "Gestor de Pedidos" at bounding box center [44, 55] width 52 height 9
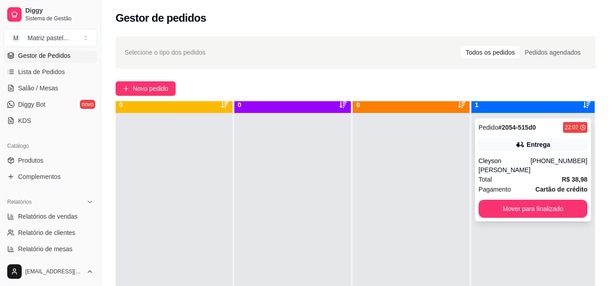
scroll to position [25, 0]
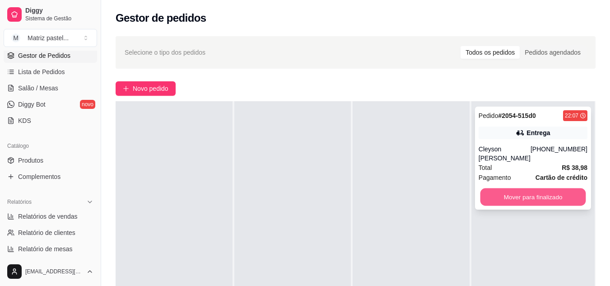
click at [509, 189] on button "Mover para finalizado" at bounding box center [533, 197] width 106 height 18
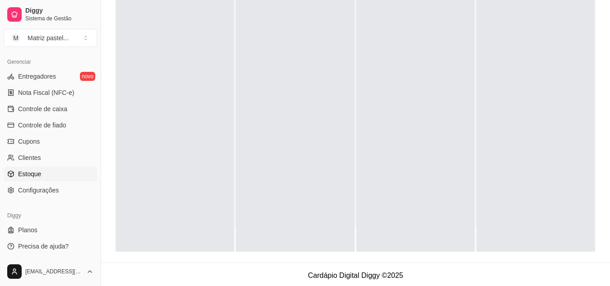
scroll to position [138, 0]
click at [46, 108] on span "Controle de caixa" at bounding box center [42, 108] width 49 height 9
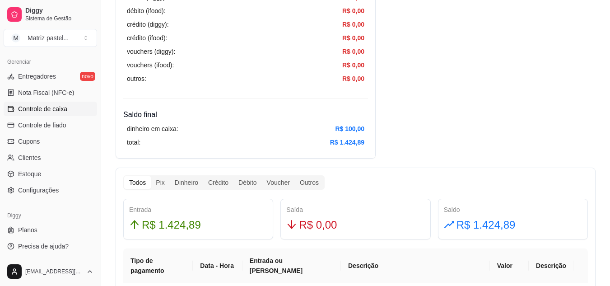
scroll to position [407, 0]
